Goal: Task Accomplishment & Management: Use online tool/utility

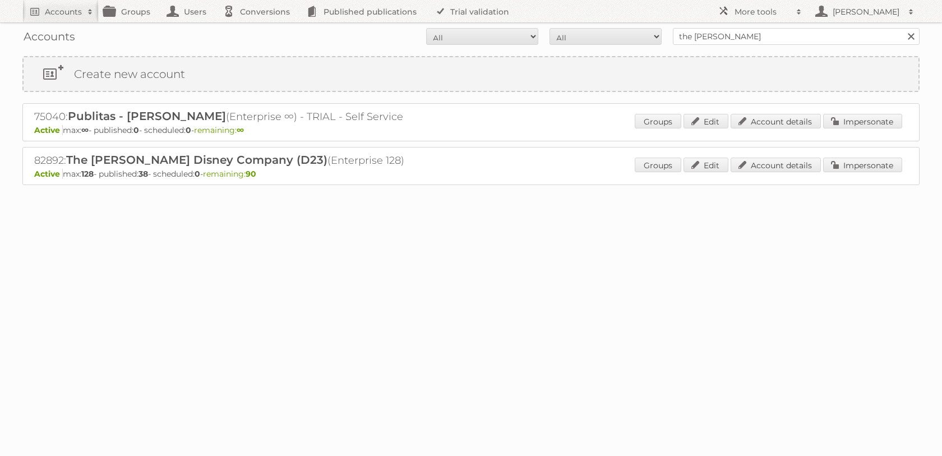
click at [758, 45] on div "Accounts All Active Expired Pending All Paid Trials Self service the [PERSON_NA…" at bounding box center [470, 36] width 897 height 28
click at [751, 34] on input "the [PERSON_NAME]" at bounding box center [796, 36] width 247 height 17
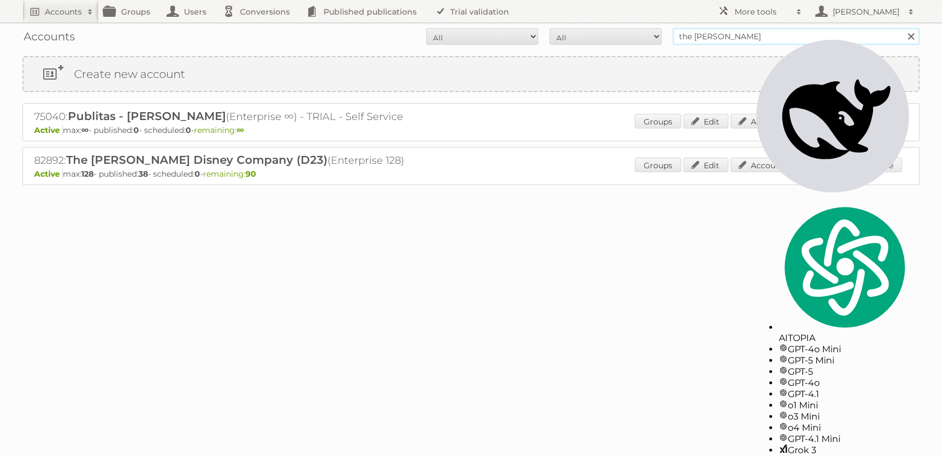
click at [751, 34] on input "the walt disney" at bounding box center [796, 36] width 247 height 17
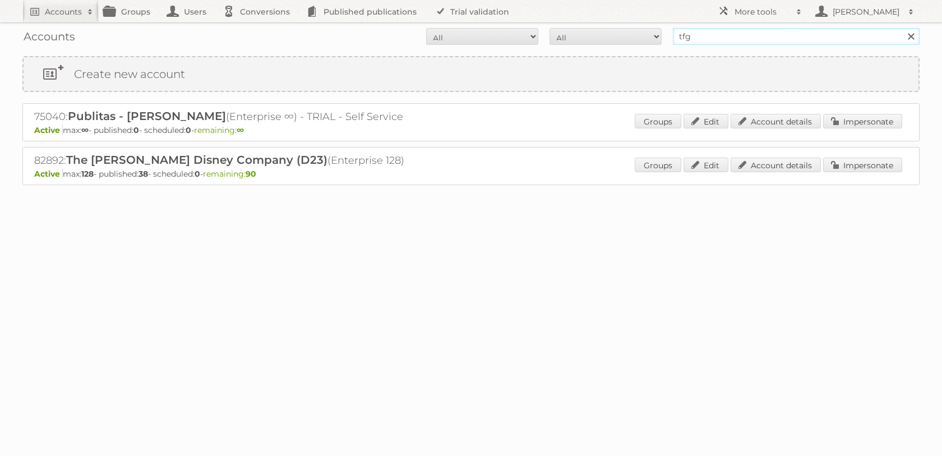
type input "tfg"
click at [902, 28] on input "Search" at bounding box center [910, 36] width 17 height 17
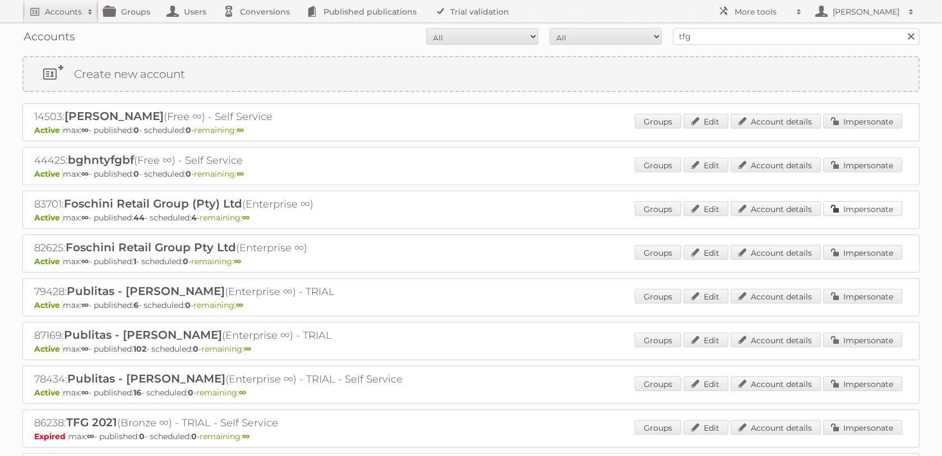
click at [830, 216] on link "Impersonate" at bounding box center [862, 208] width 79 height 15
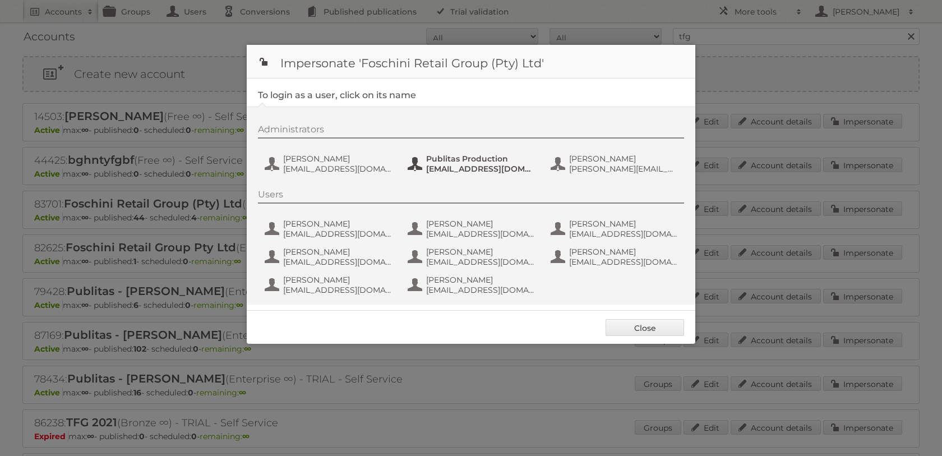
click at [478, 169] on span "[EMAIL_ADDRESS][DOMAIN_NAME]" at bounding box center [480, 169] width 109 height 10
